Goal: Task Accomplishment & Management: Use online tool/utility

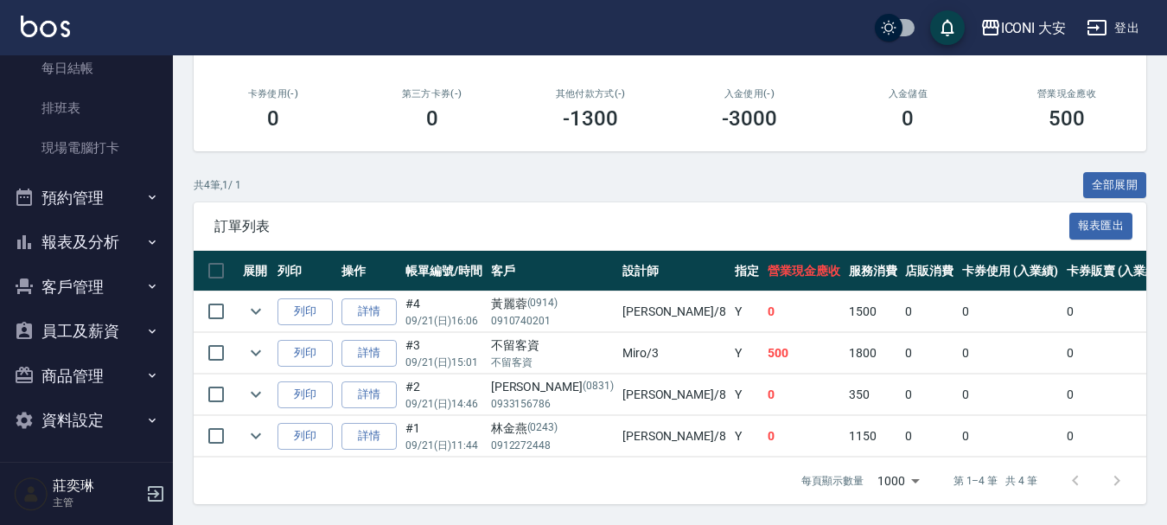
scroll to position [267, 0]
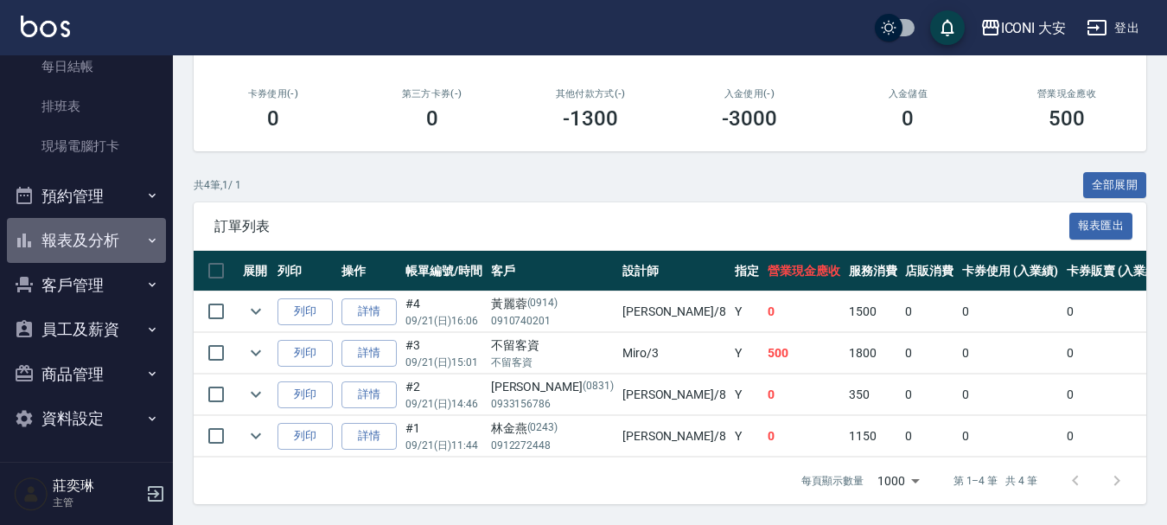
click at [103, 233] on button "報表及分析" at bounding box center [86, 240] width 159 height 45
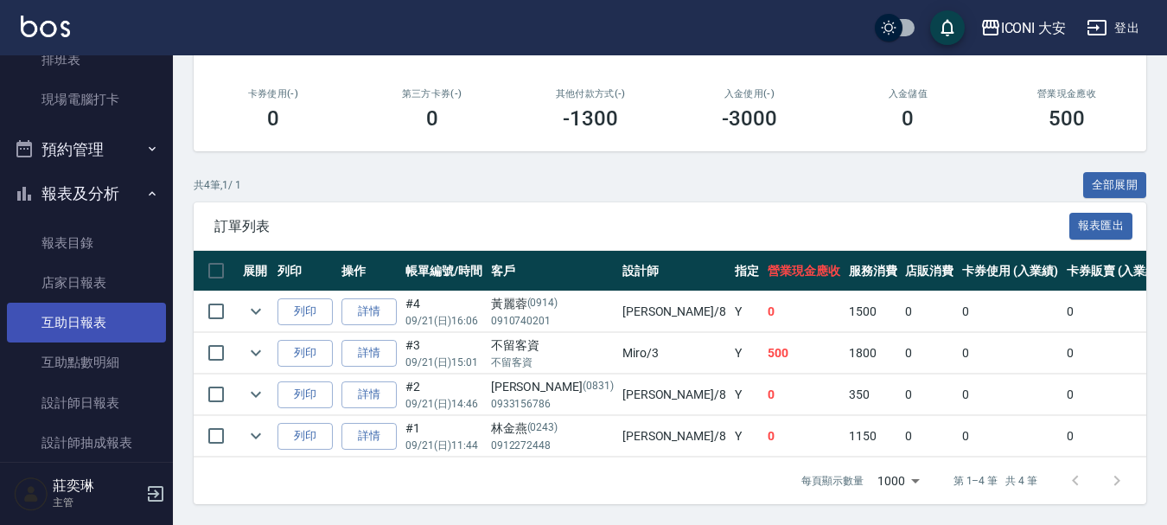
scroll to position [354, 0]
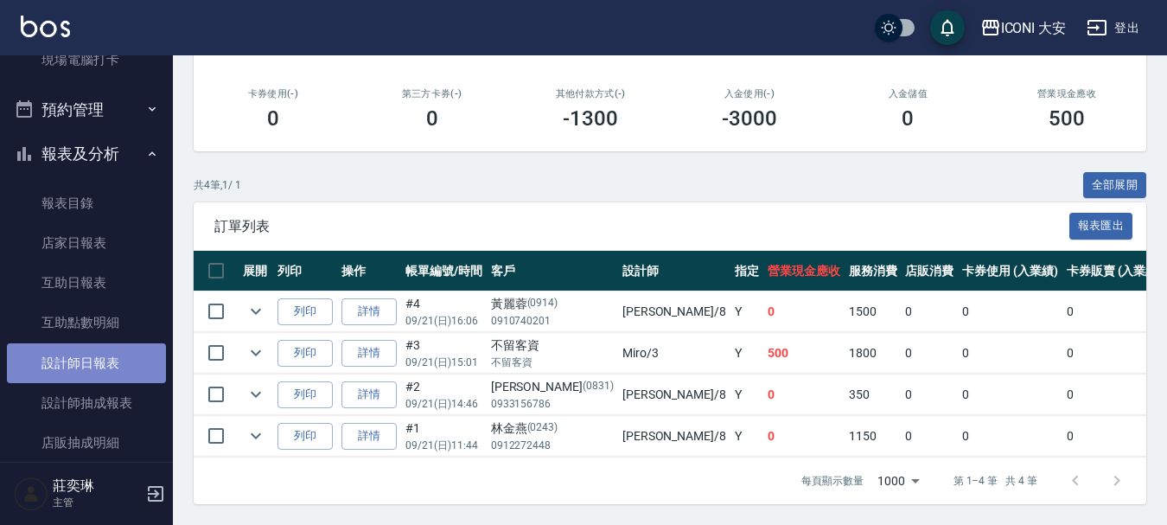
click at [99, 362] on link "設計師日報表" at bounding box center [86, 363] width 159 height 40
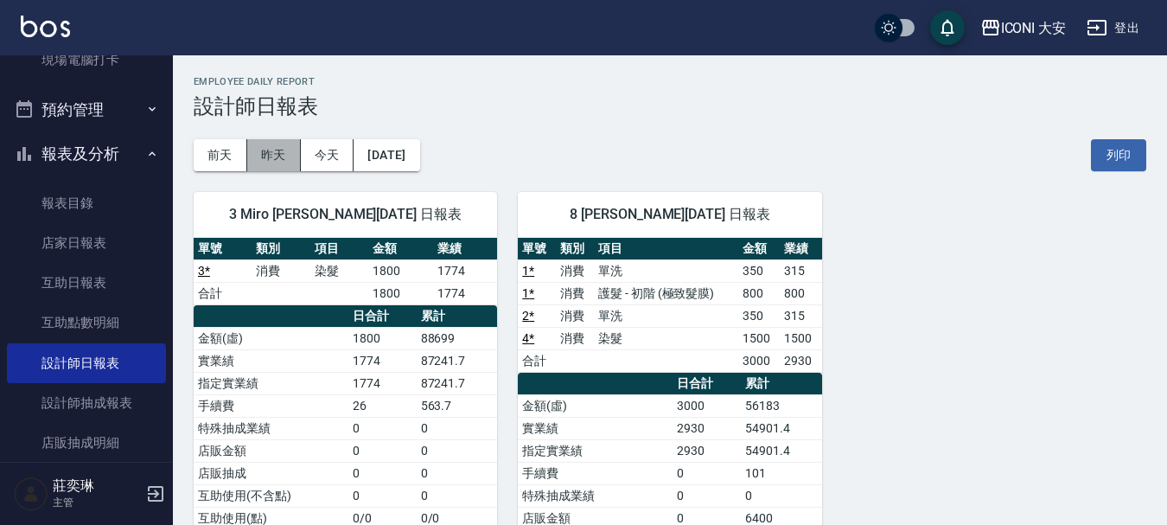
click at [276, 159] on button "昨天" at bounding box center [274, 155] width 54 height 32
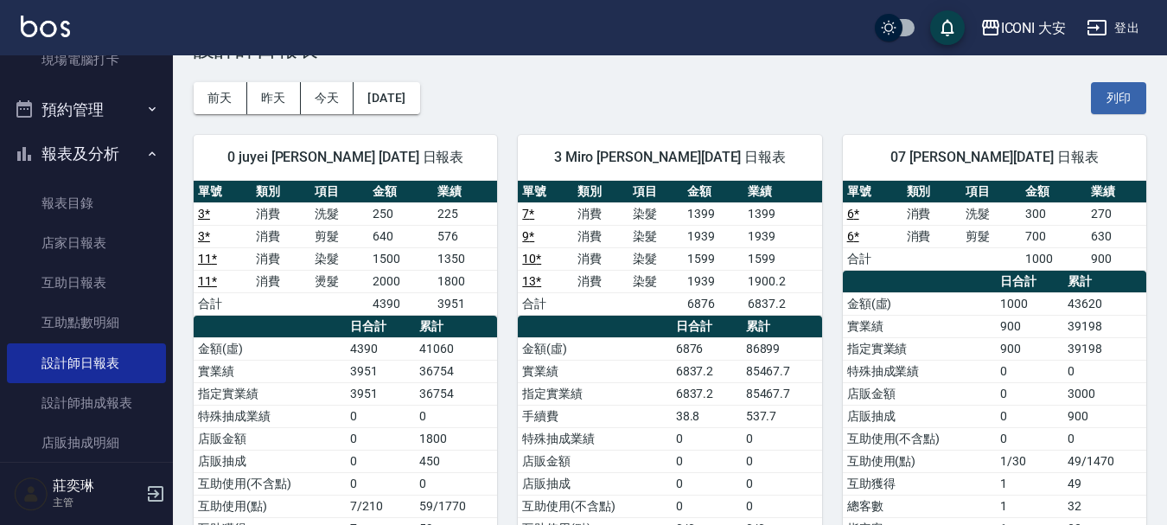
scroll to position [86, 0]
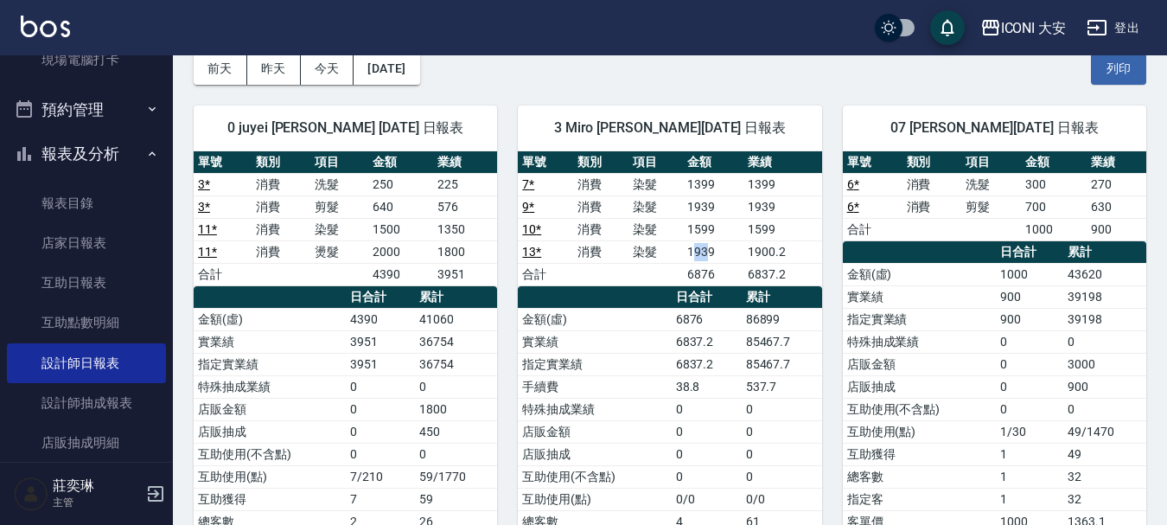
drag, startPoint x: 693, startPoint y: 251, endPoint x: 712, endPoint y: 250, distance: 18.2
click at [712, 250] on td "1939" at bounding box center [713, 251] width 61 height 22
drag, startPoint x: 687, startPoint y: 209, endPoint x: 714, endPoint y: 207, distance: 26.9
click at [714, 207] on td "1939" at bounding box center [713, 206] width 61 height 22
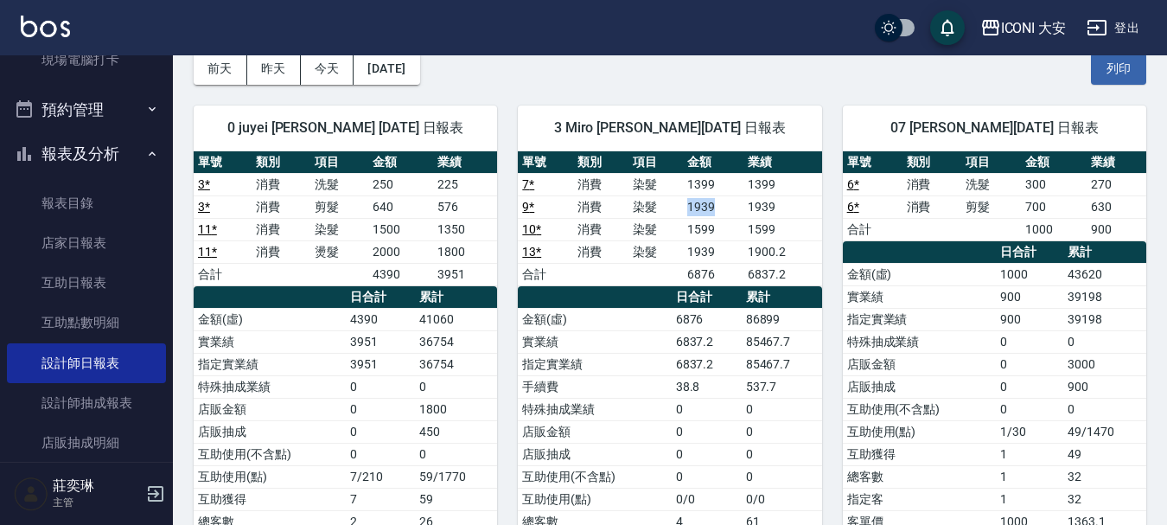
click at [714, 207] on td "1939" at bounding box center [713, 206] width 61 height 22
click at [256, 80] on button "昨天" at bounding box center [274, 69] width 54 height 32
drag, startPoint x: 265, startPoint y: 65, endPoint x: 290, endPoint y: 64, distance: 25.1
click at [265, 64] on button "昨天" at bounding box center [274, 69] width 54 height 32
click at [232, 69] on button "前天" at bounding box center [221, 69] width 54 height 32
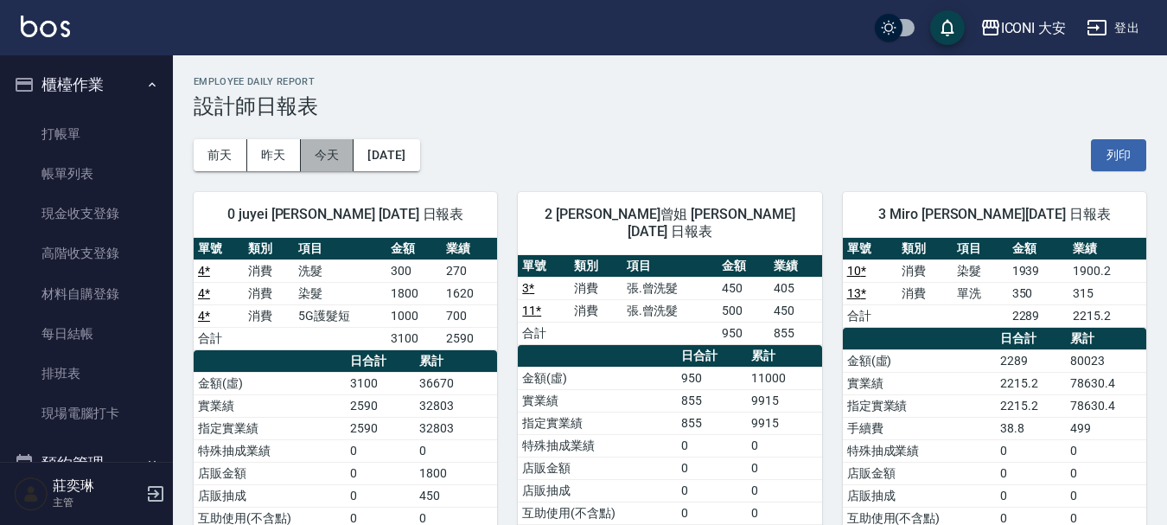
click at [338, 152] on button "今天" at bounding box center [328, 155] width 54 height 32
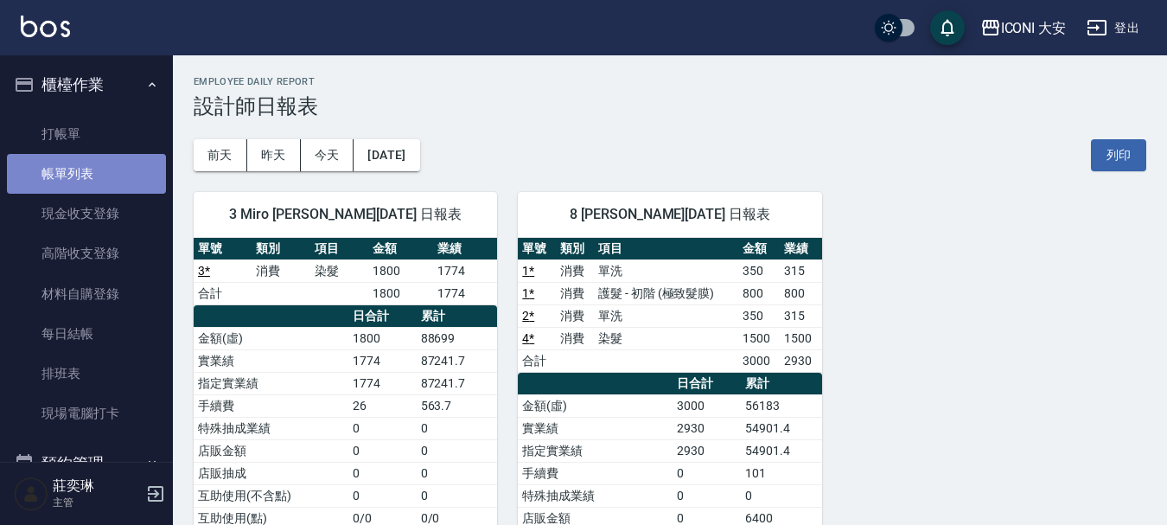
click at [92, 182] on link "帳單列表" at bounding box center [86, 174] width 159 height 40
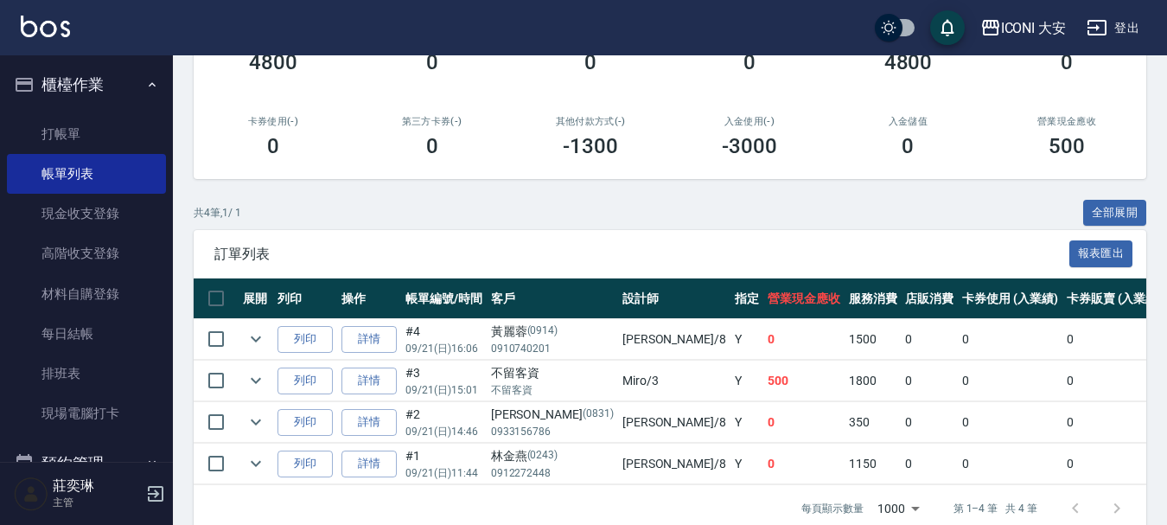
scroll to position [297, 0]
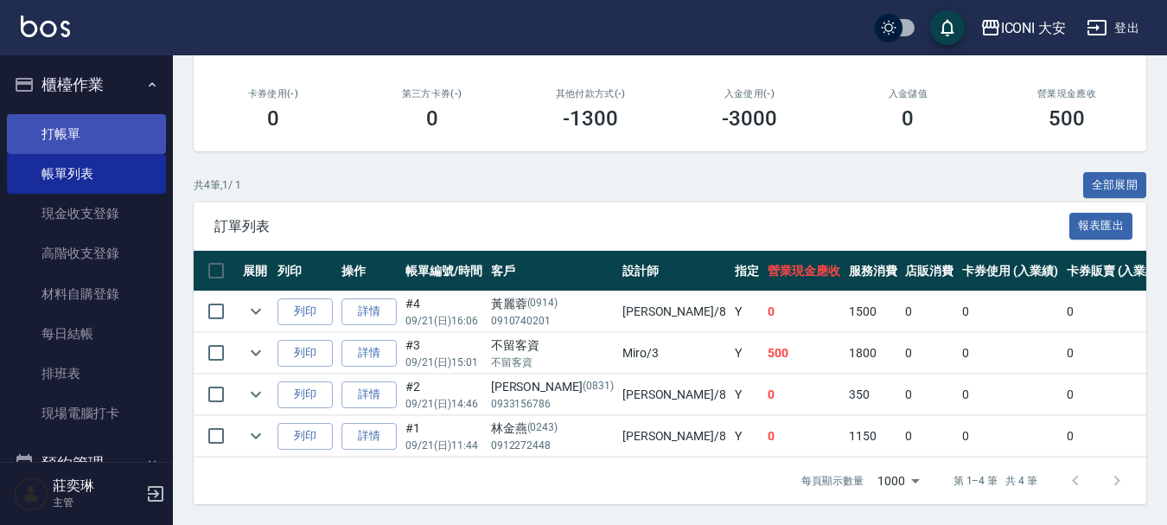
click at [74, 136] on link "打帳單" at bounding box center [86, 134] width 159 height 40
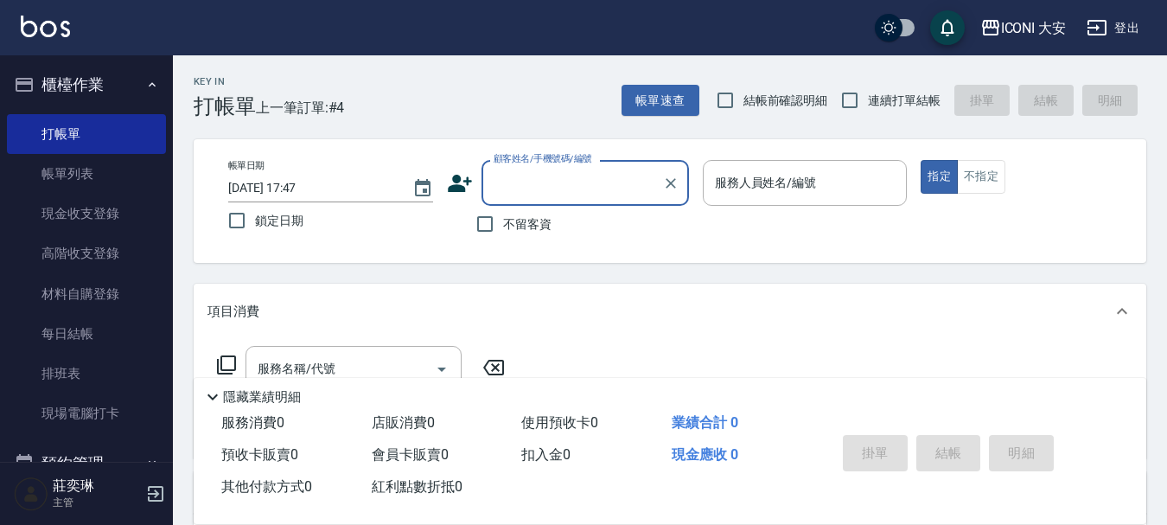
click at [552, 178] on input "顧客姓名/手機號碼/編號" at bounding box center [572, 183] width 166 height 30
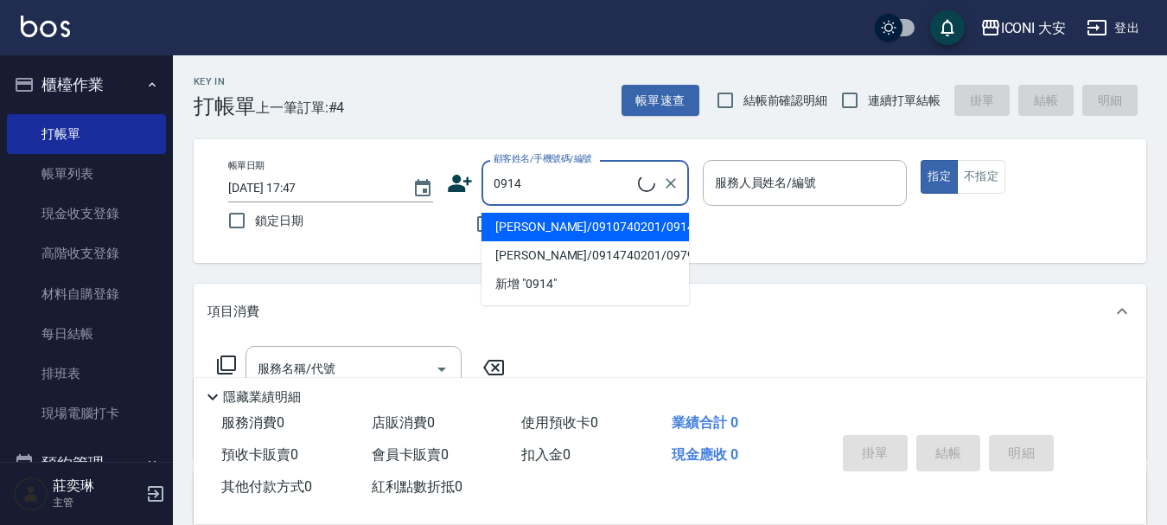
click at [602, 228] on li "[PERSON_NAME]/0910740201/0914" at bounding box center [585, 227] width 207 height 29
type input "[PERSON_NAME]/0910740201/0914"
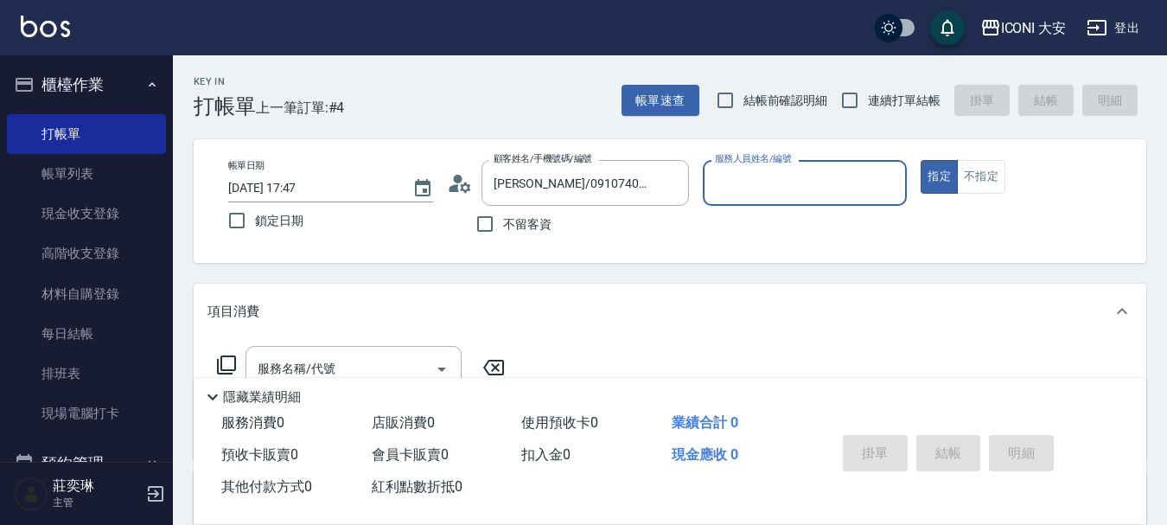
type input "Yulisa-8"
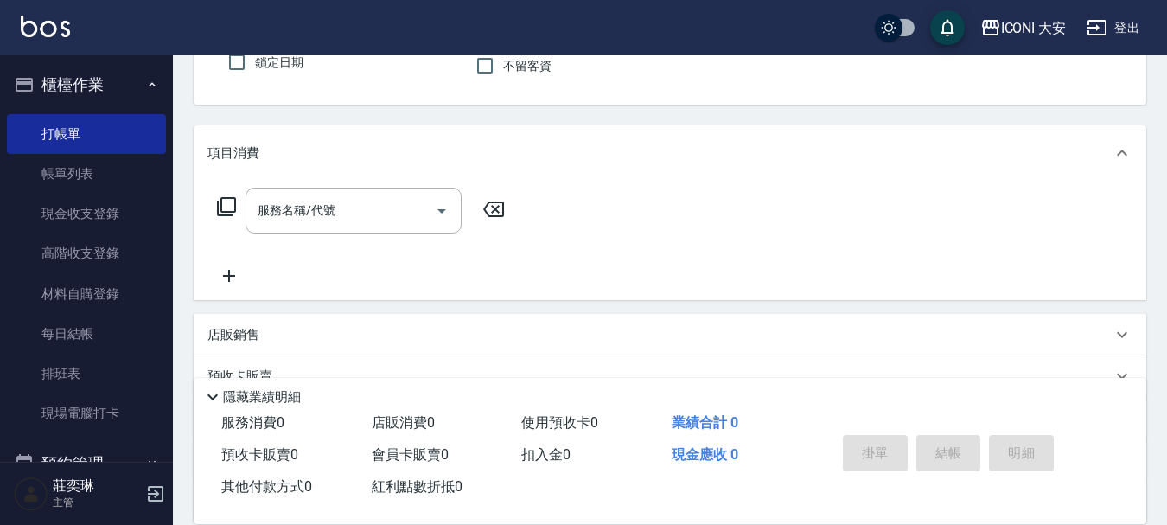
scroll to position [173, 0]
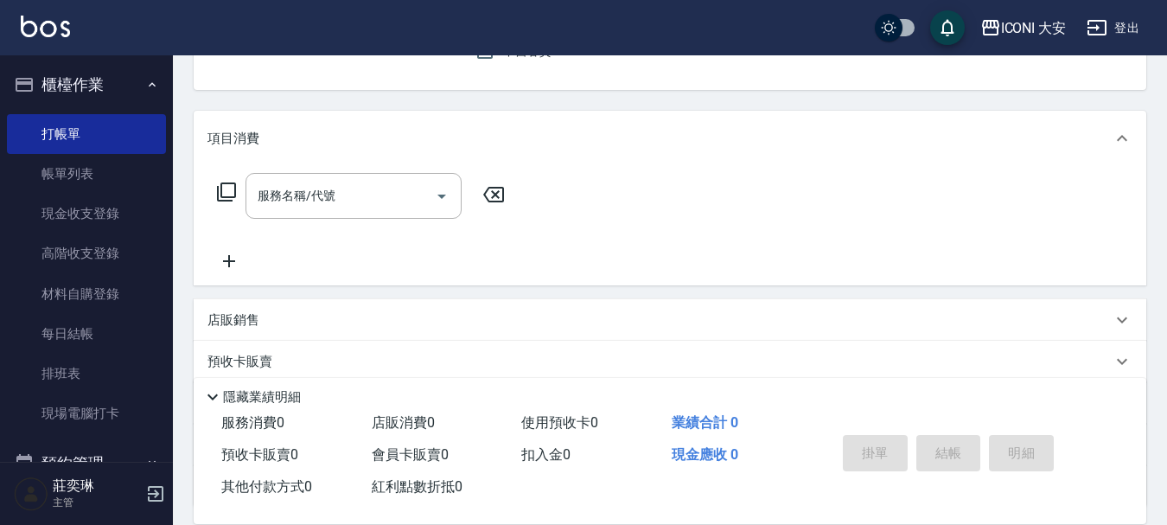
click at [230, 183] on icon at bounding box center [226, 191] width 19 height 19
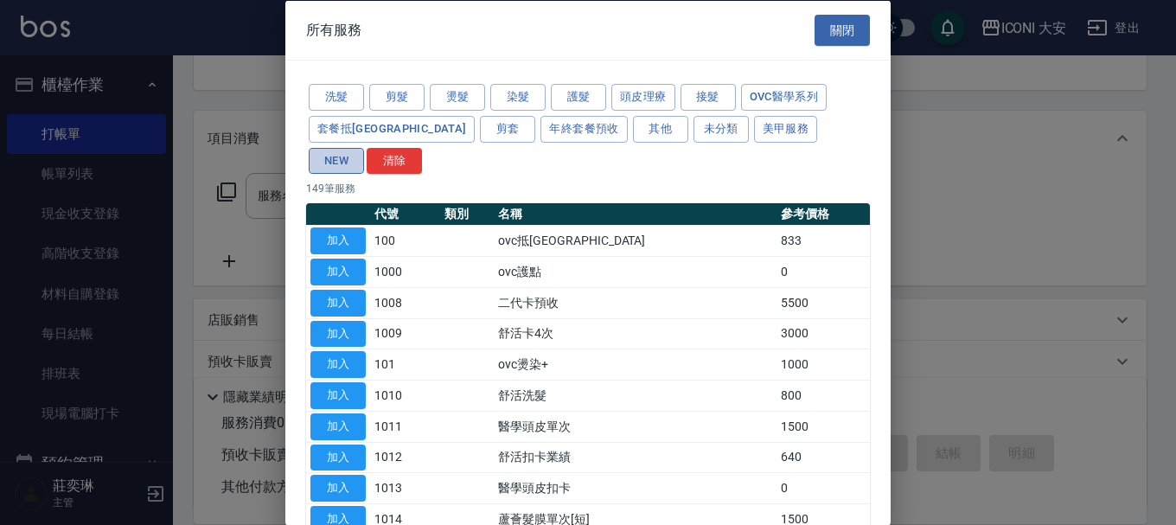
click at [364, 147] on button "NEW" at bounding box center [336, 160] width 55 height 27
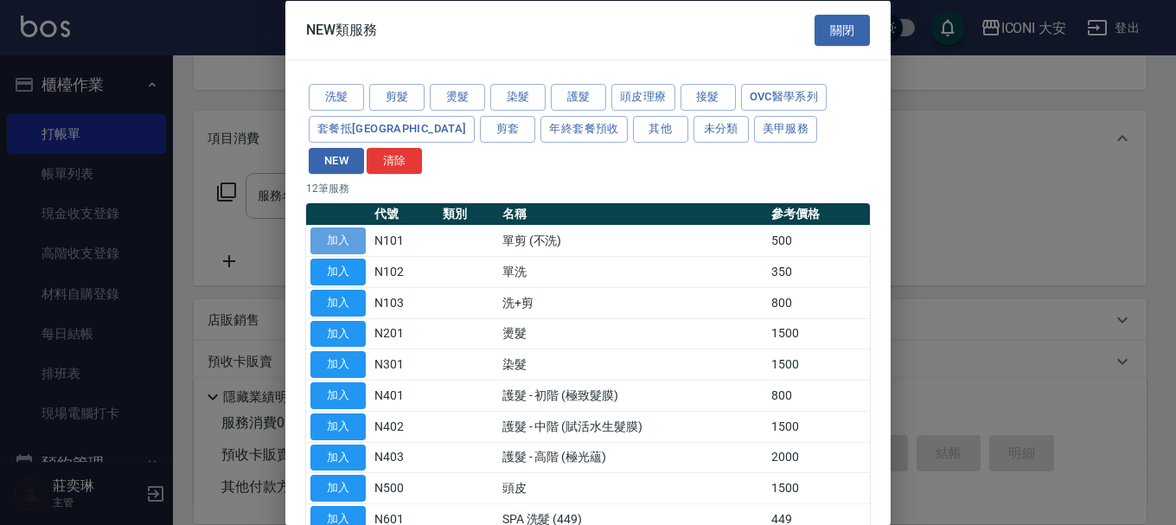
click at [339, 227] on button "加入" at bounding box center [337, 240] width 55 height 27
type input "單剪 (不洗)(N101)"
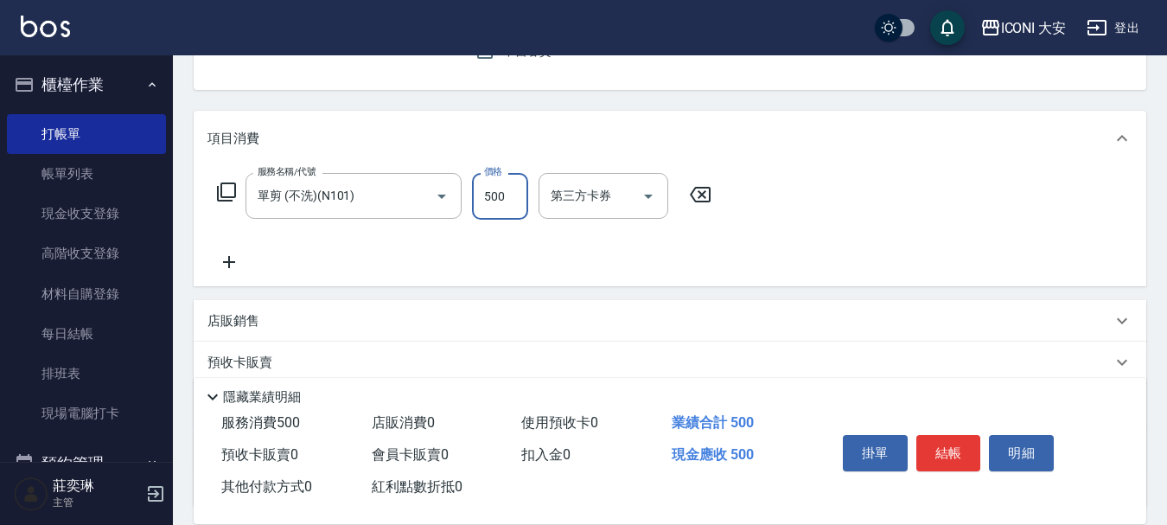
click at [506, 192] on input "500" at bounding box center [500, 196] width 56 height 47
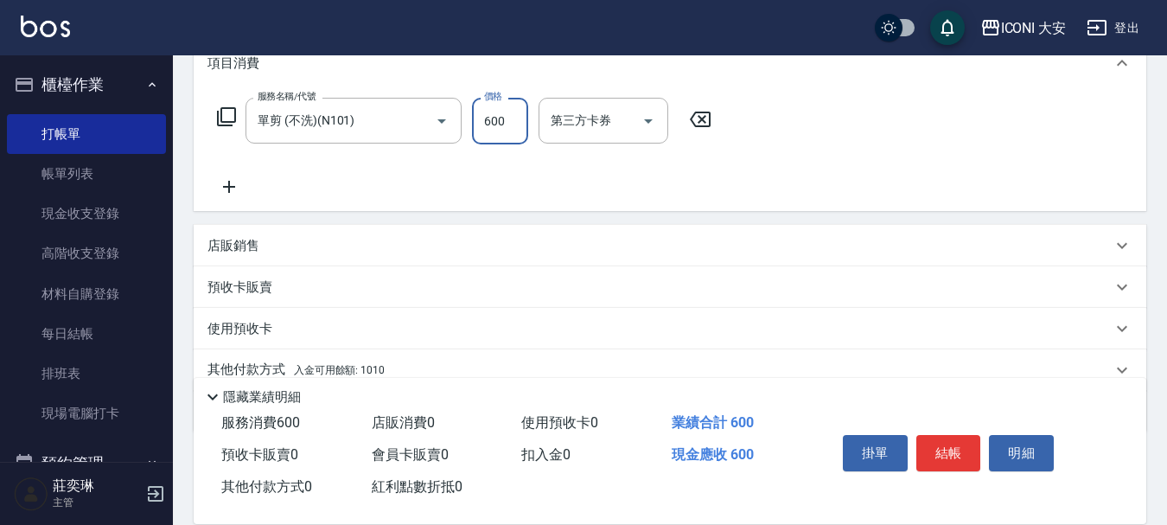
scroll to position [322, 0]
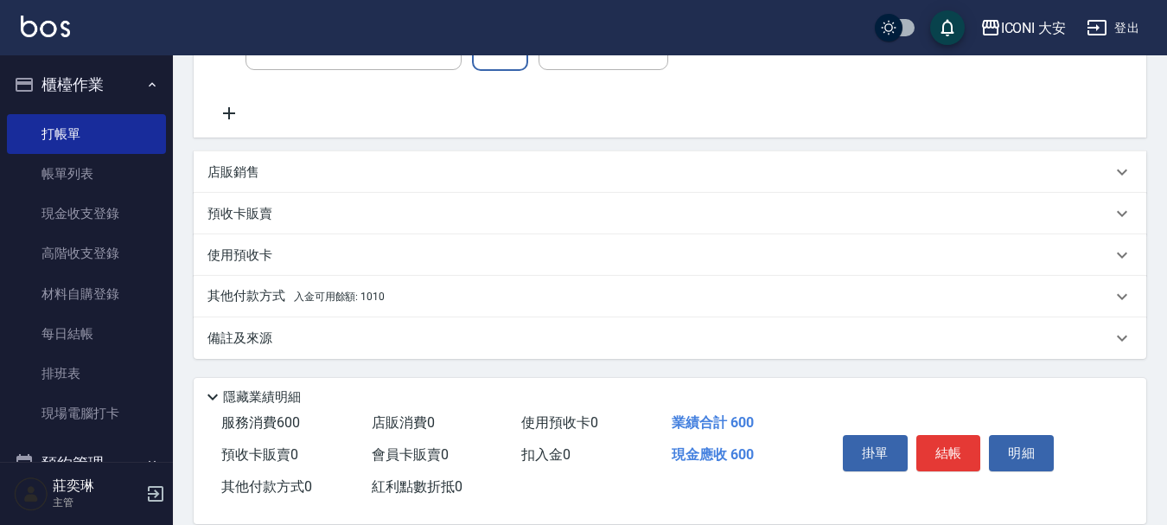
type input "600"
click at [240, 297] on p "其他付款方式 入金可用餘額: 1010" at bounding box center [295, 296] width 177 height 19
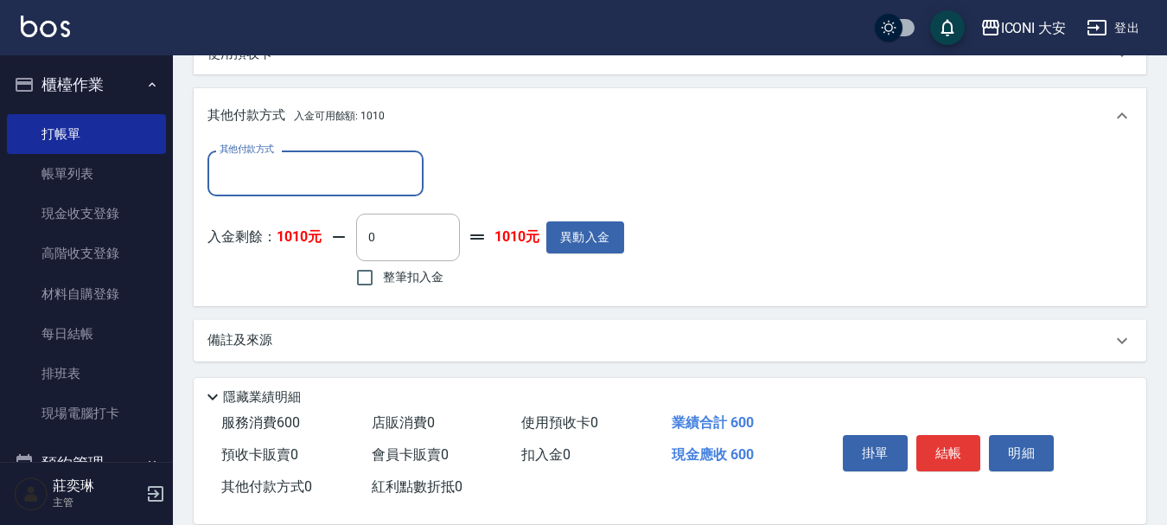
scroll to position [526, 0]
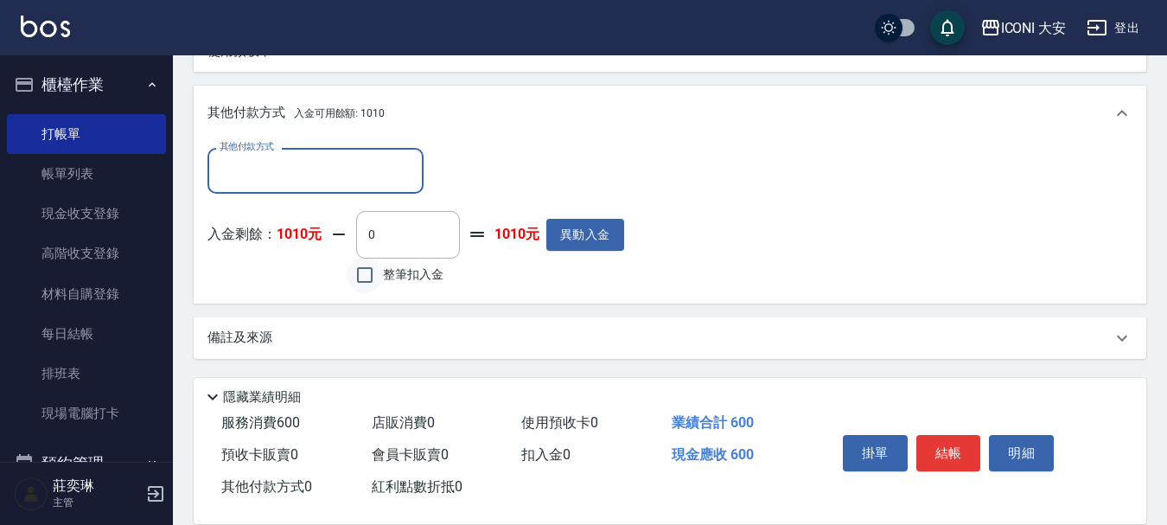
click at [365, 275] on input "整筆扣入金" at bounding box center [365, 275] width 36 height 36
checkbox input "true"
type input "600"
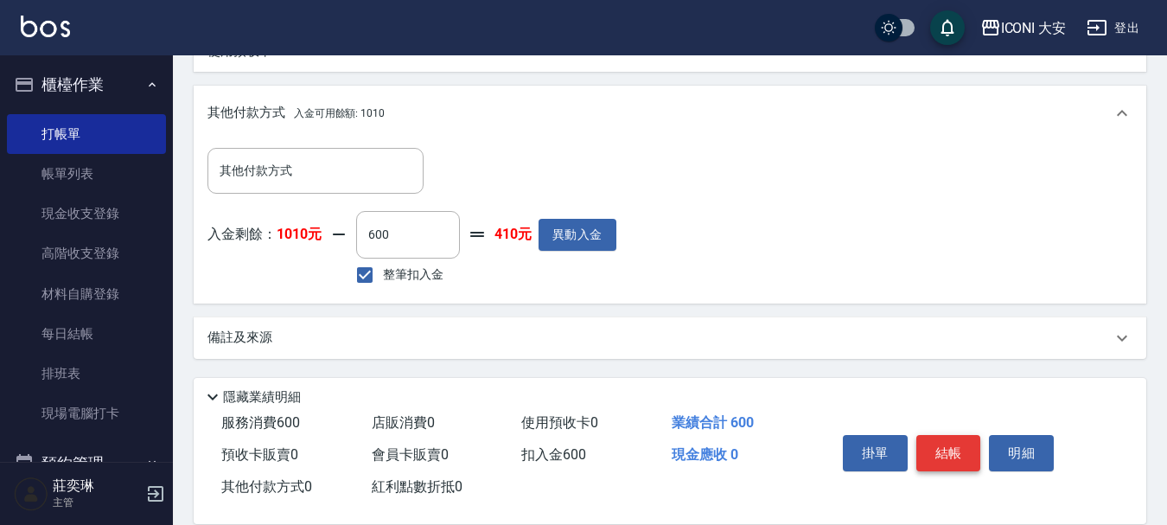
click at [958, 442] on button "結帳" at bounding box center [948, 453] width 65 height 36
